Goal: Navigation & Orientation: Find specific page/section

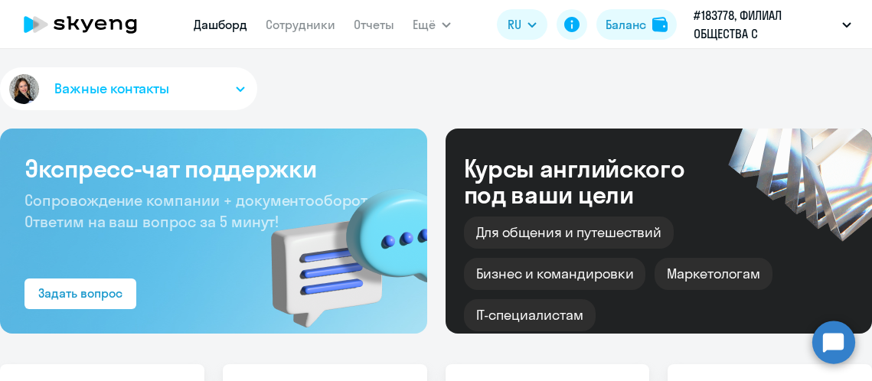
select select "30"
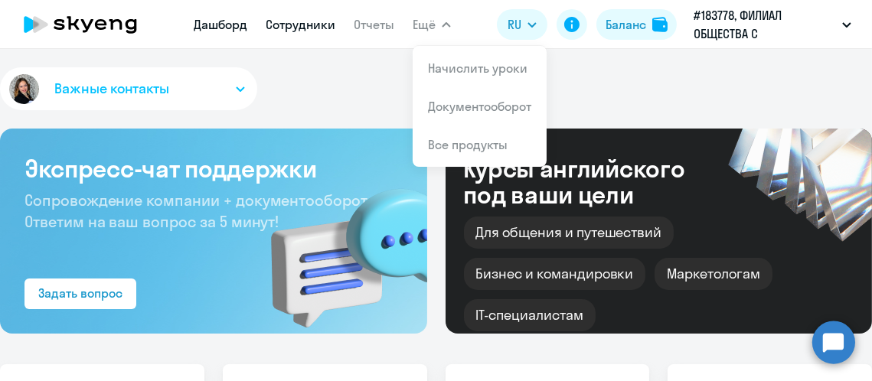
click at [285, 23] on link "Сотрудники" at bounding box center [301, 24] width 70 height 15
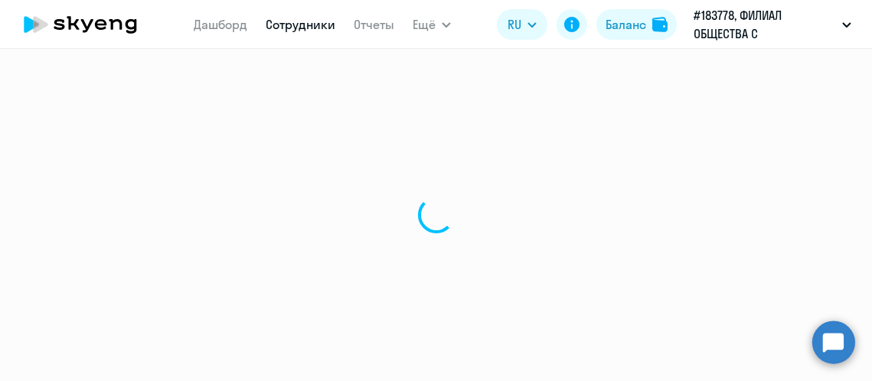
select select "30"
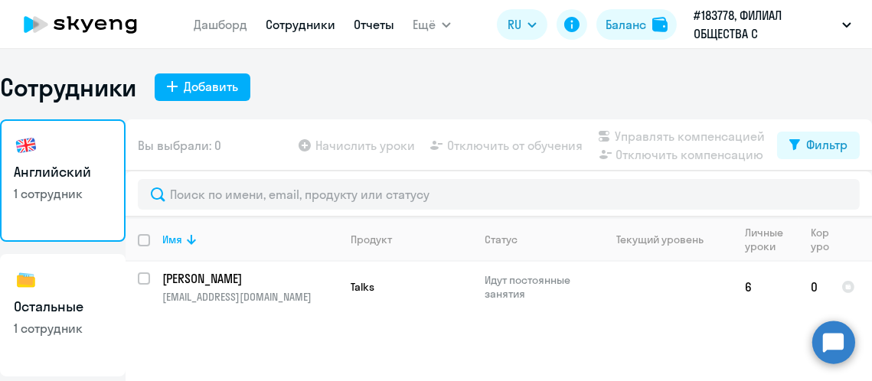
click at [365, 23] on link "Отчеты" at bounding box center [374, 24] width 41 height 15
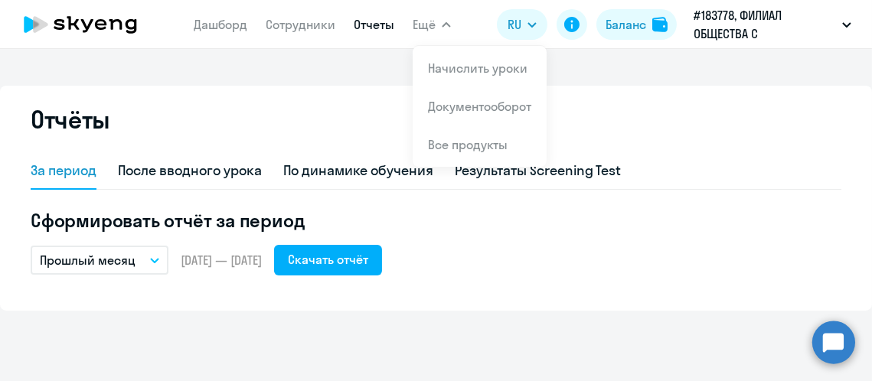
click at [433, 18] on span "Ещё" at bounding box center [424, 24] width 23 height 18
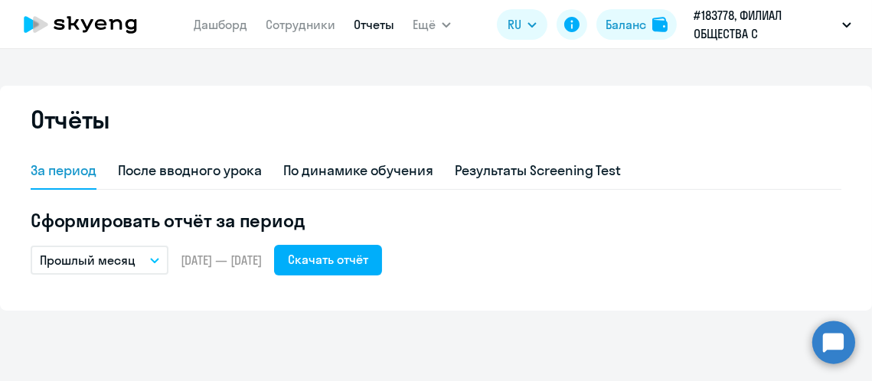
click at [442, 23] on icon "button" at bounding box center [446, 24] width 9 height 5
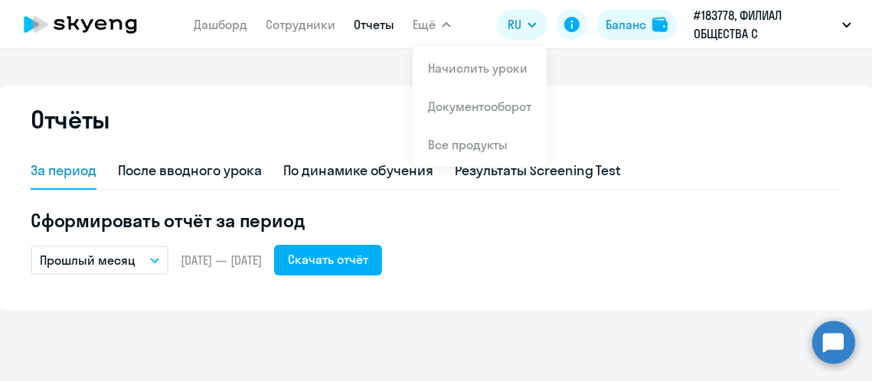
select select "30"
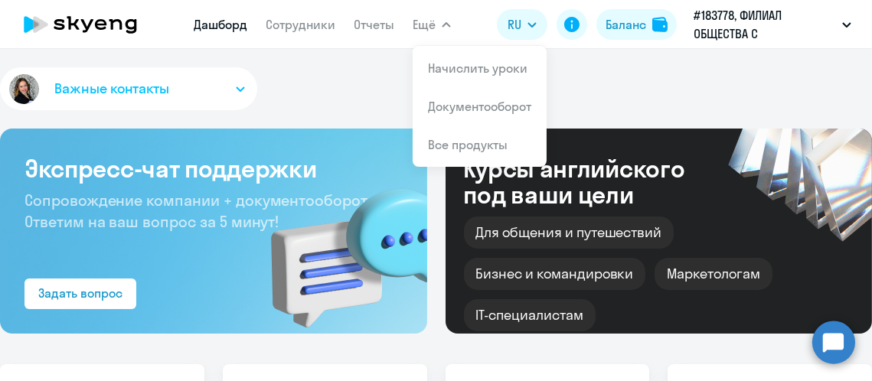
select select "30"
